Goal: Find specific page/section: Find specific page/section

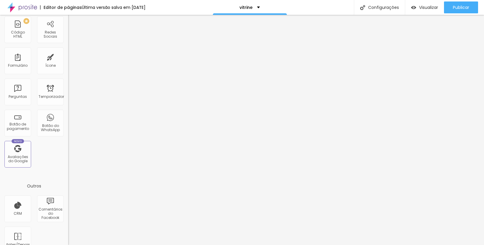
scroll to position [142, 0]
click at [48, 121] on div "Botão do WhatsApp" at bounding box center [50, 123] width 27 height 27
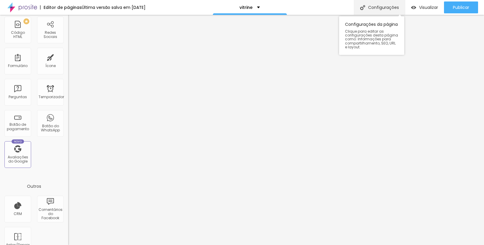
click at [363, 5] on img at bounding box center [362, 7] width 5 height 5
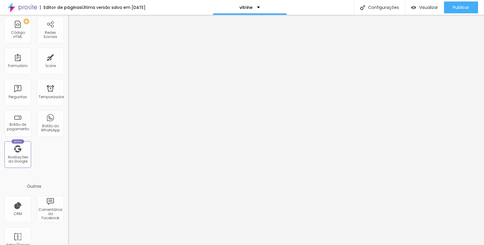
click at [260, 5] on div "vitrine" at bounding box center [250, 7] width 20 height 4
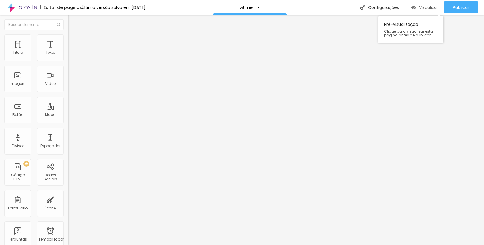
click at [419, 9] on font "Visualizar" at bounding box center [428, 7] width 19 height 6
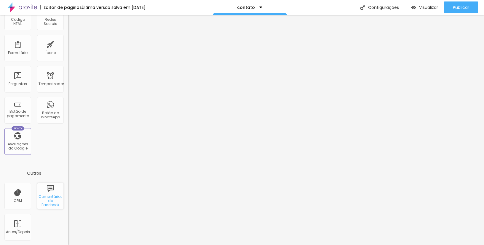
scroll to position [155, 0]
click at [49, 119] on font "Botão do WhatsApp" at bounding box center [50, 115] width 19 height 9
click at [24, 8] on img at bounding box center [22, 7] width 30 height 15
